Goal: Find specific page/section: Find specific page/section

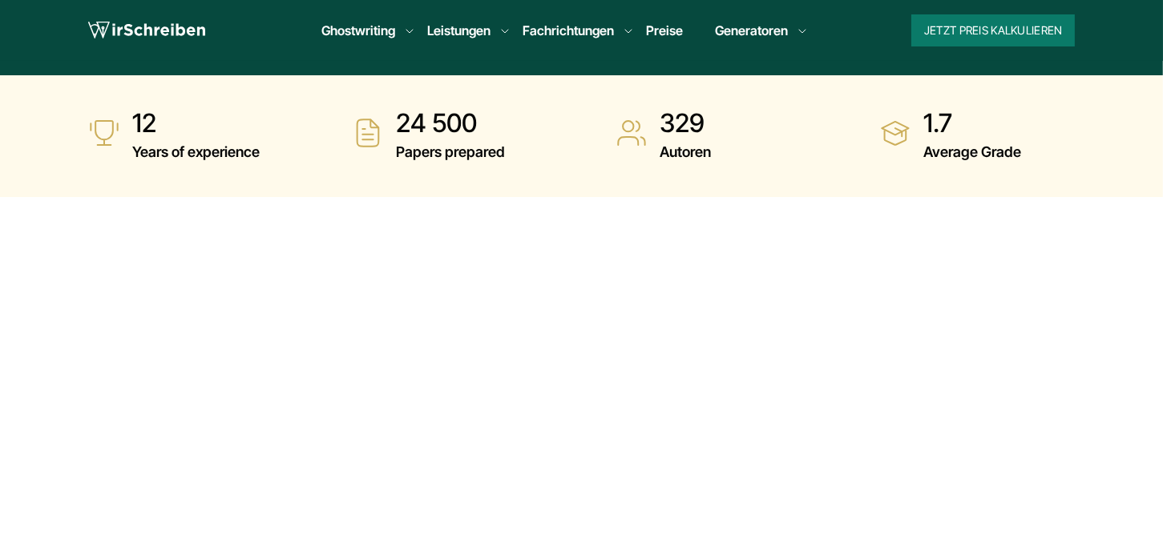
scroll to position [561, 0]
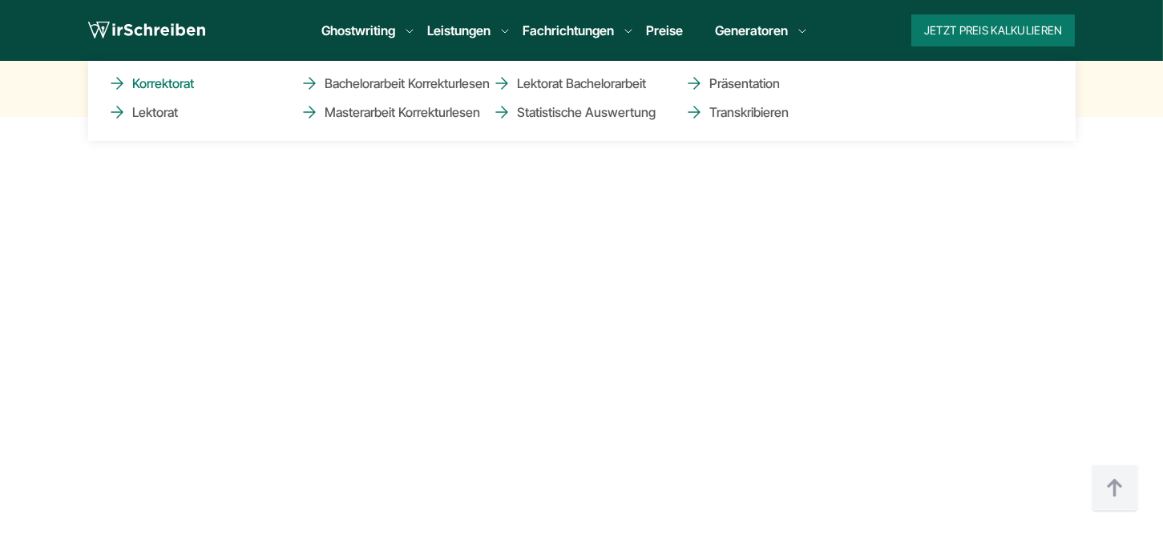
click at [170, 87] on link "Korrektorat" at bounding box center [187, 83] width 160 height 19
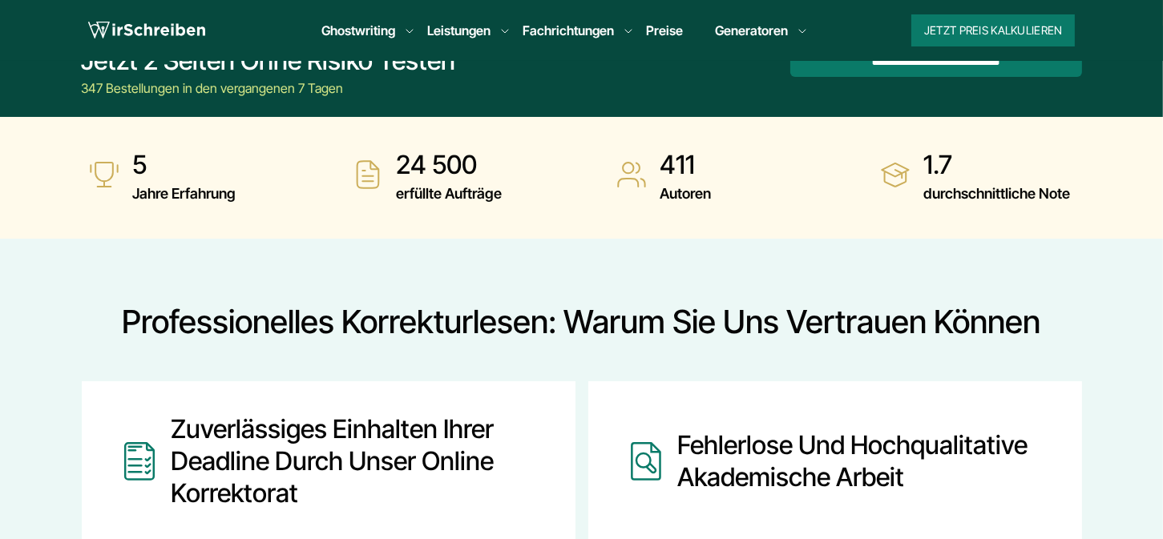
scroll to position [240, 0]
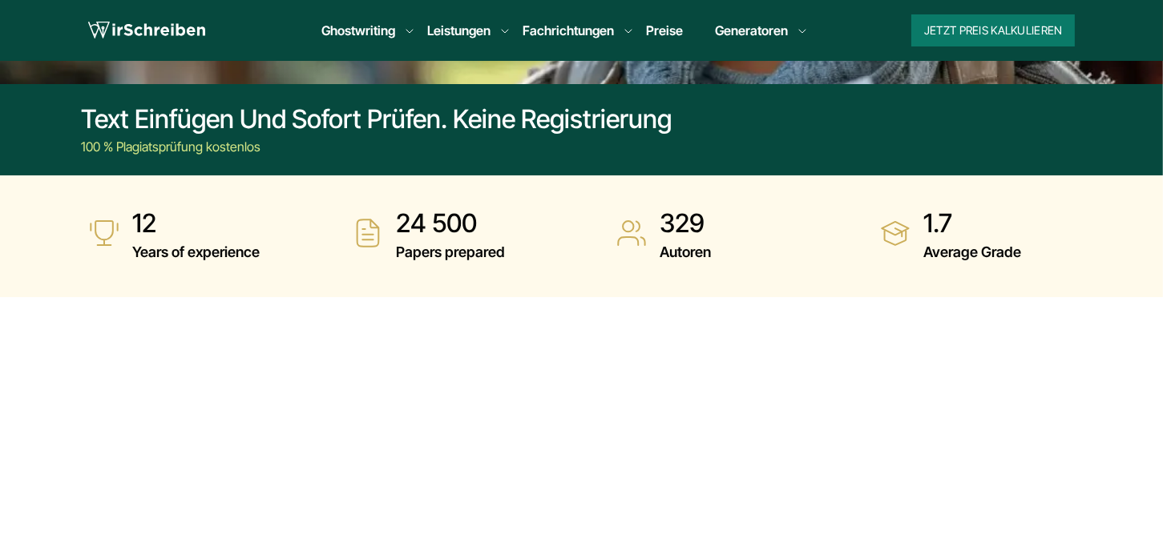
scroll to position [701, 0]
